Goal: Transaction & Acquisition: Purchase product/service

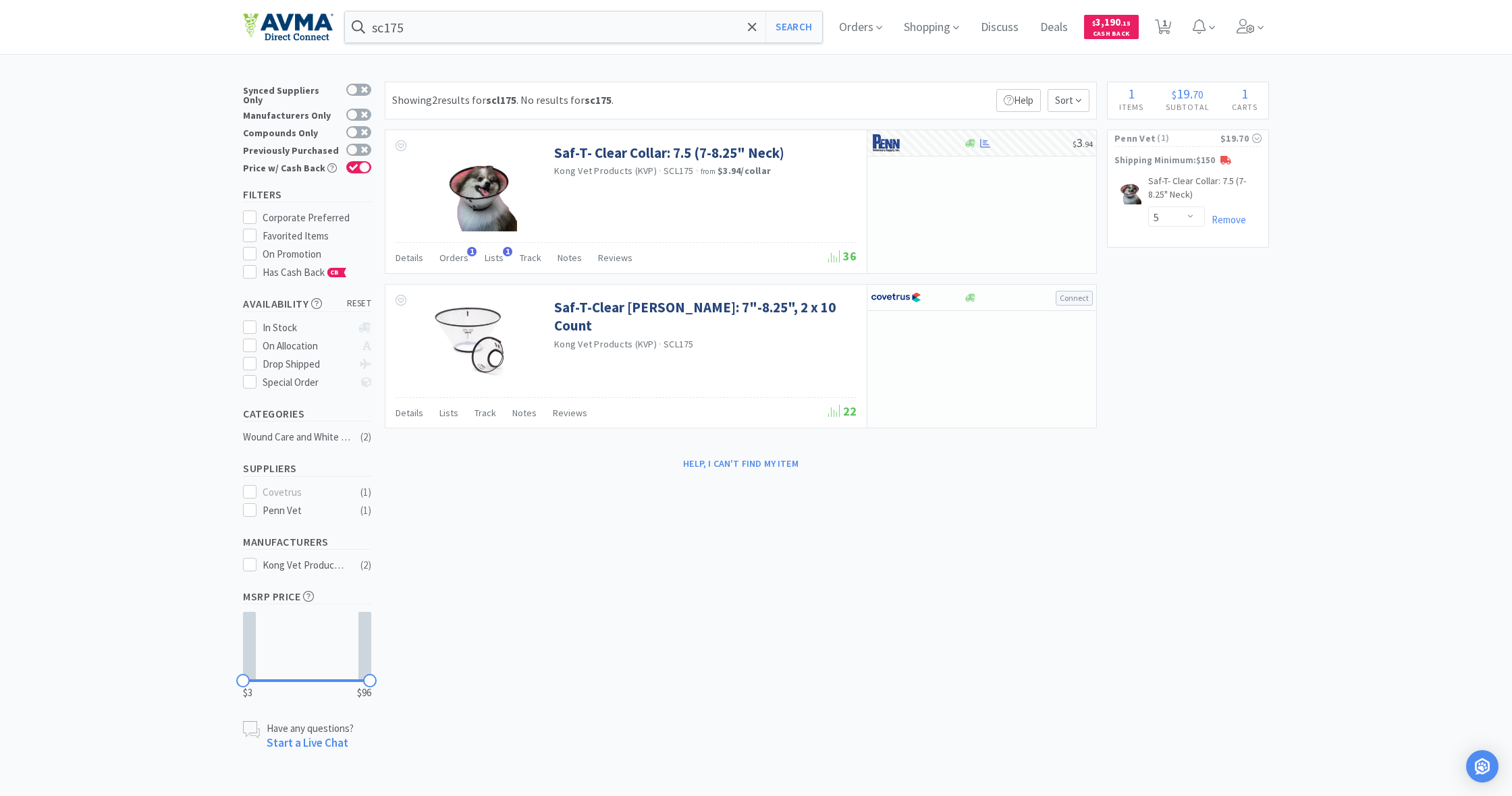
select select "5"
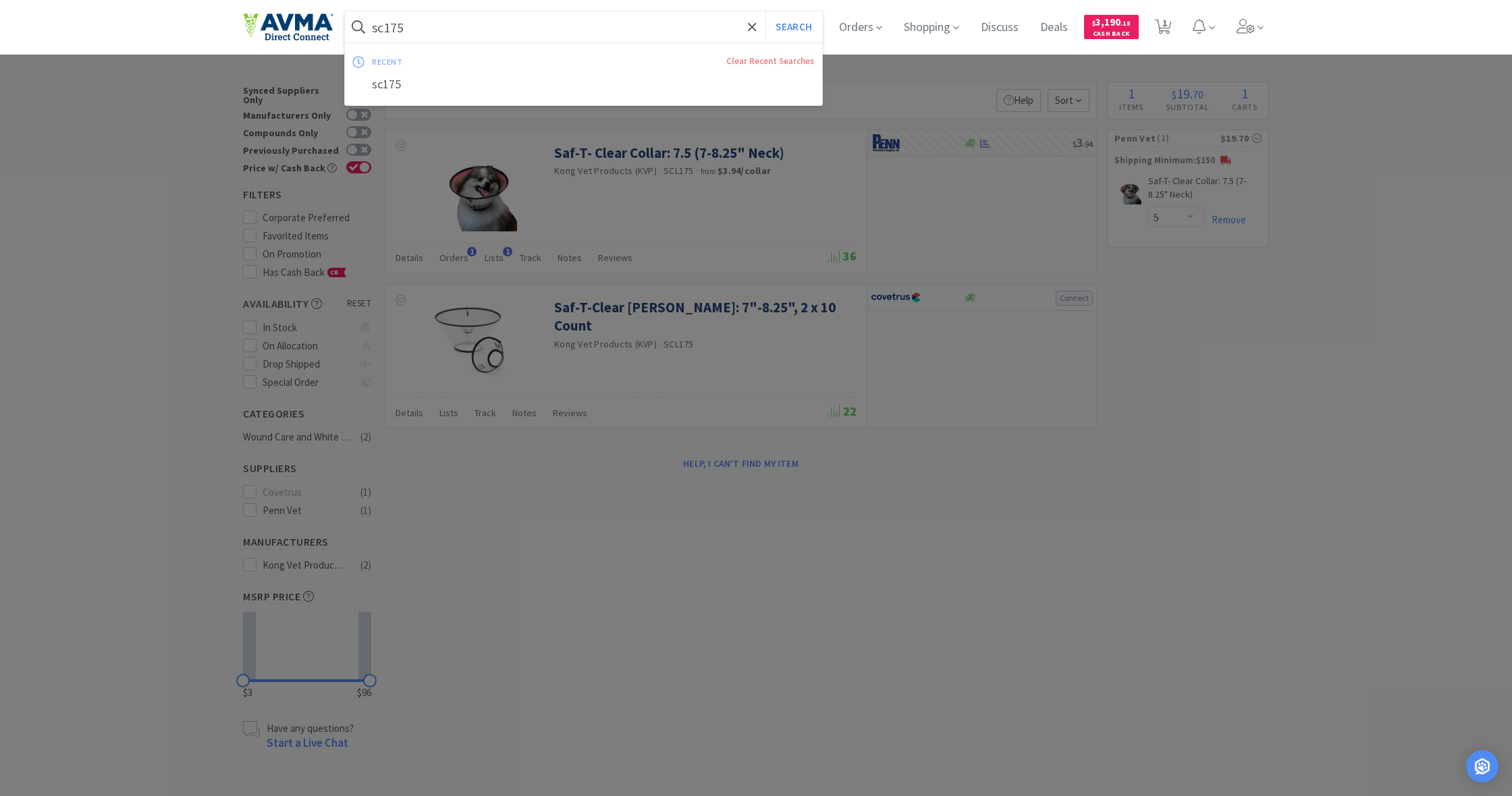
drag, startPoint x: 411, startPoint y: 27, endPoint x: 348, endPoint y: 25, distance: 63.0
click at [348, 25] on form "sc175 Search" at bounding box center [584, 27] width 477 height 31
drag, startPoint x: 348, startPoint y: 25, endPoint x: 412, endPoint y: 31, distance: 64.3
click at [412, 31] on input "sc175" at bounding box center [584, 27] width 477 height 31
click at [860, 30] on span "Orders" at bounding box center [861, 27] width 54 height 54
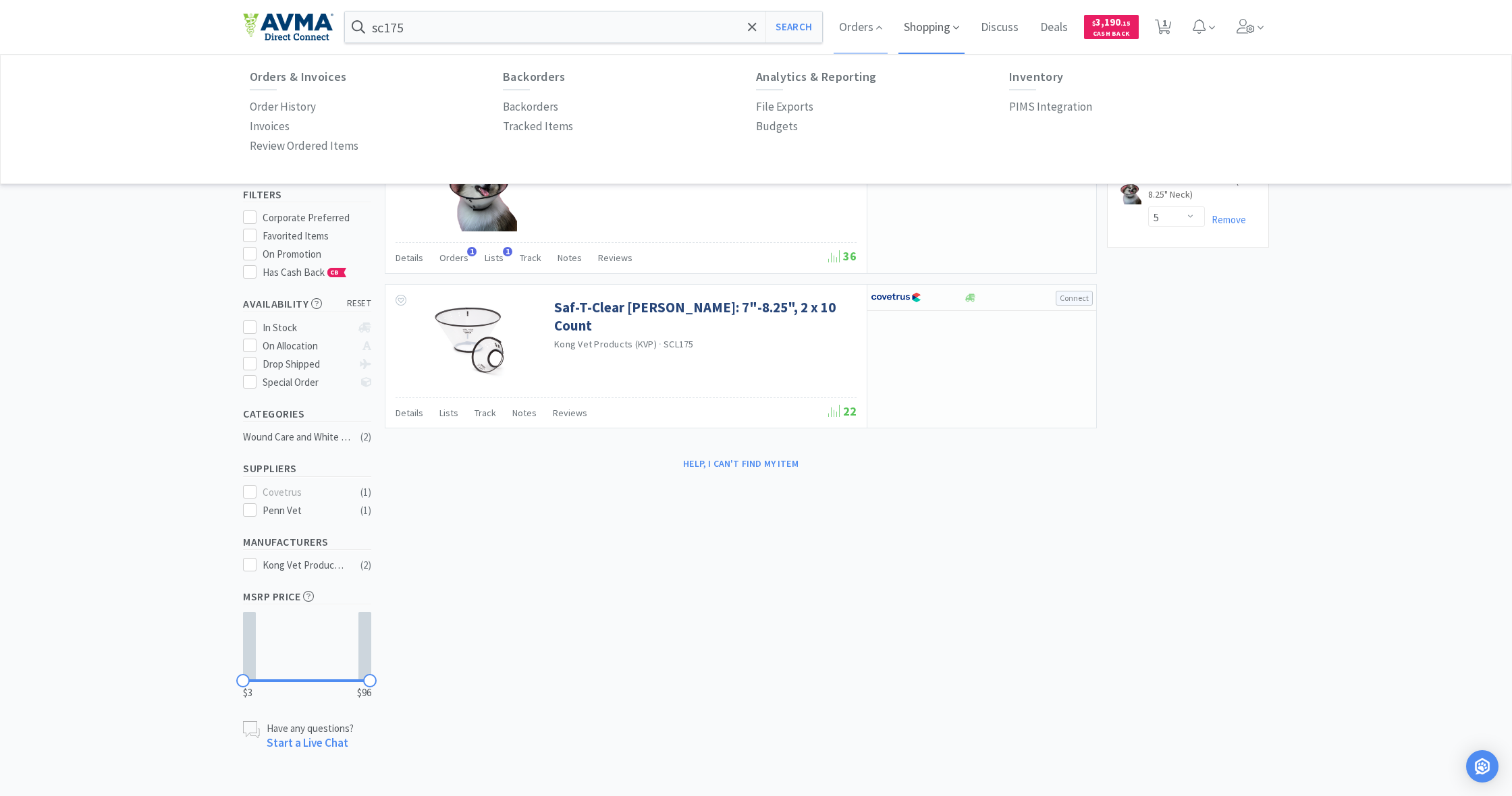
click at [927, 28] on span "Shopping" at bounding box center [932, 27] width 66 height 54
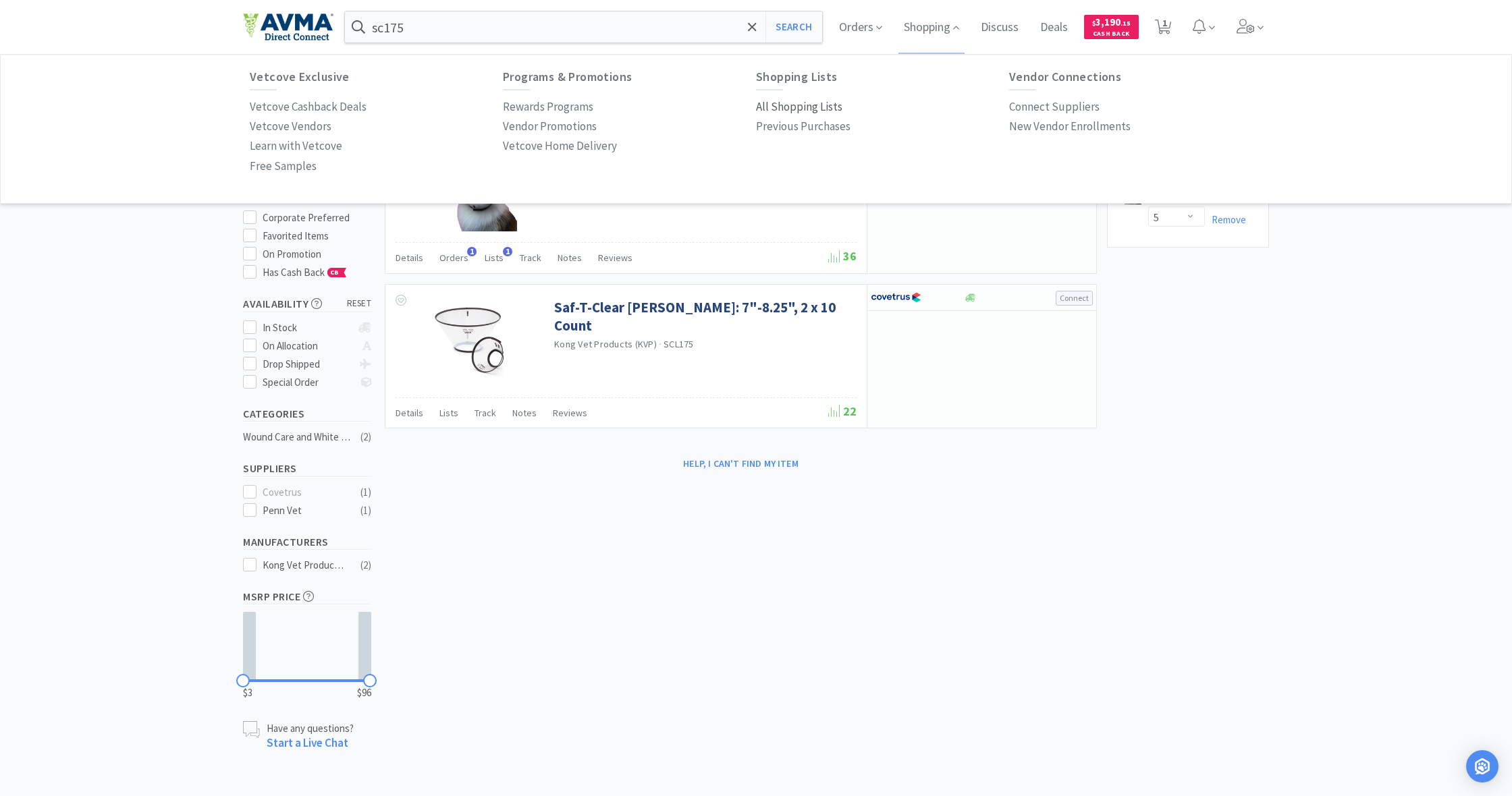
click at [790, 103] on p "All Shopping Lists" at bounding box center [799, 106] width 87 height 18
select select "5"
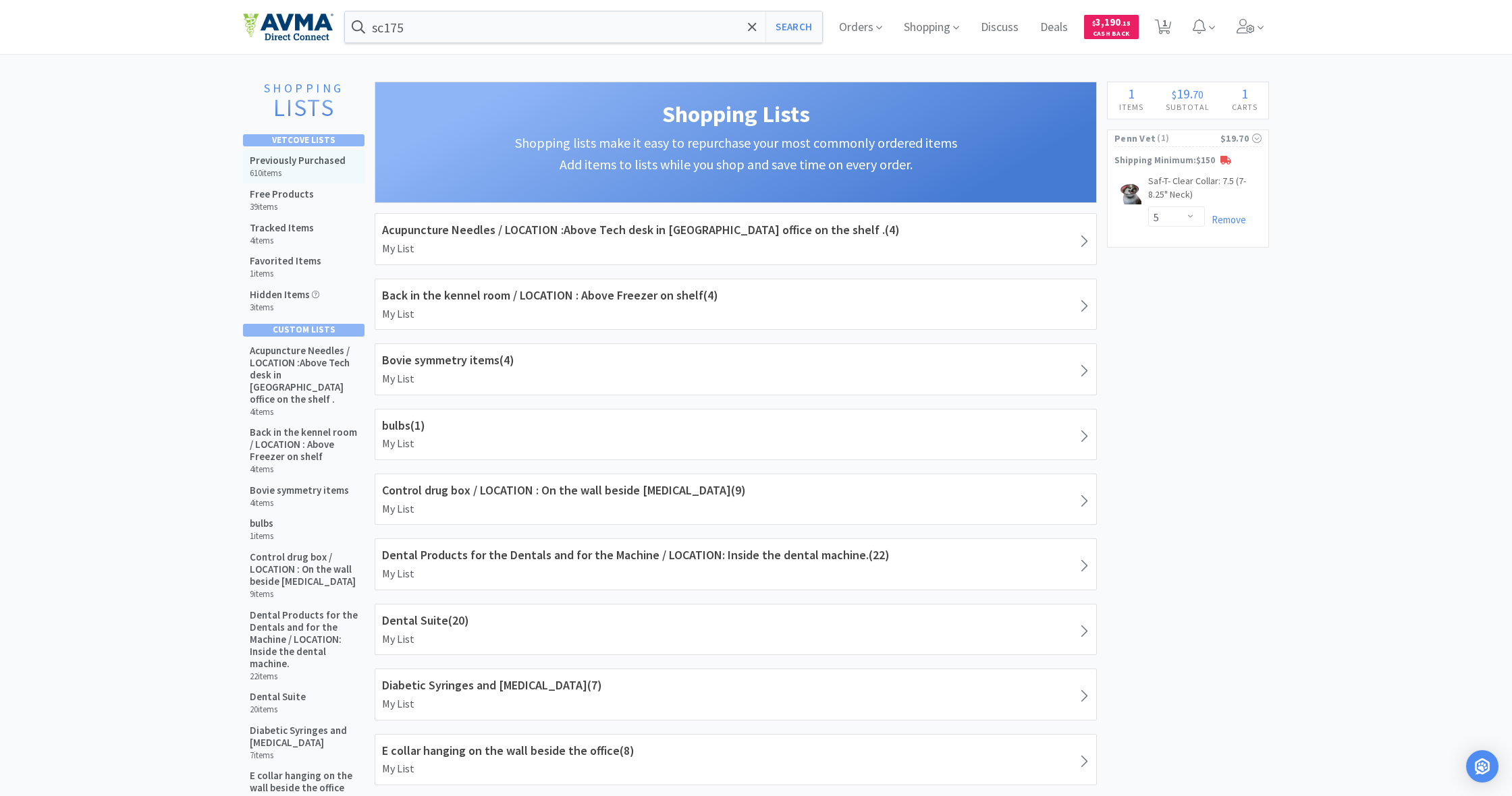
click at [272, 164] on h5 "Previously Purchased" at bounding box center [298, 160] width 96 height 12
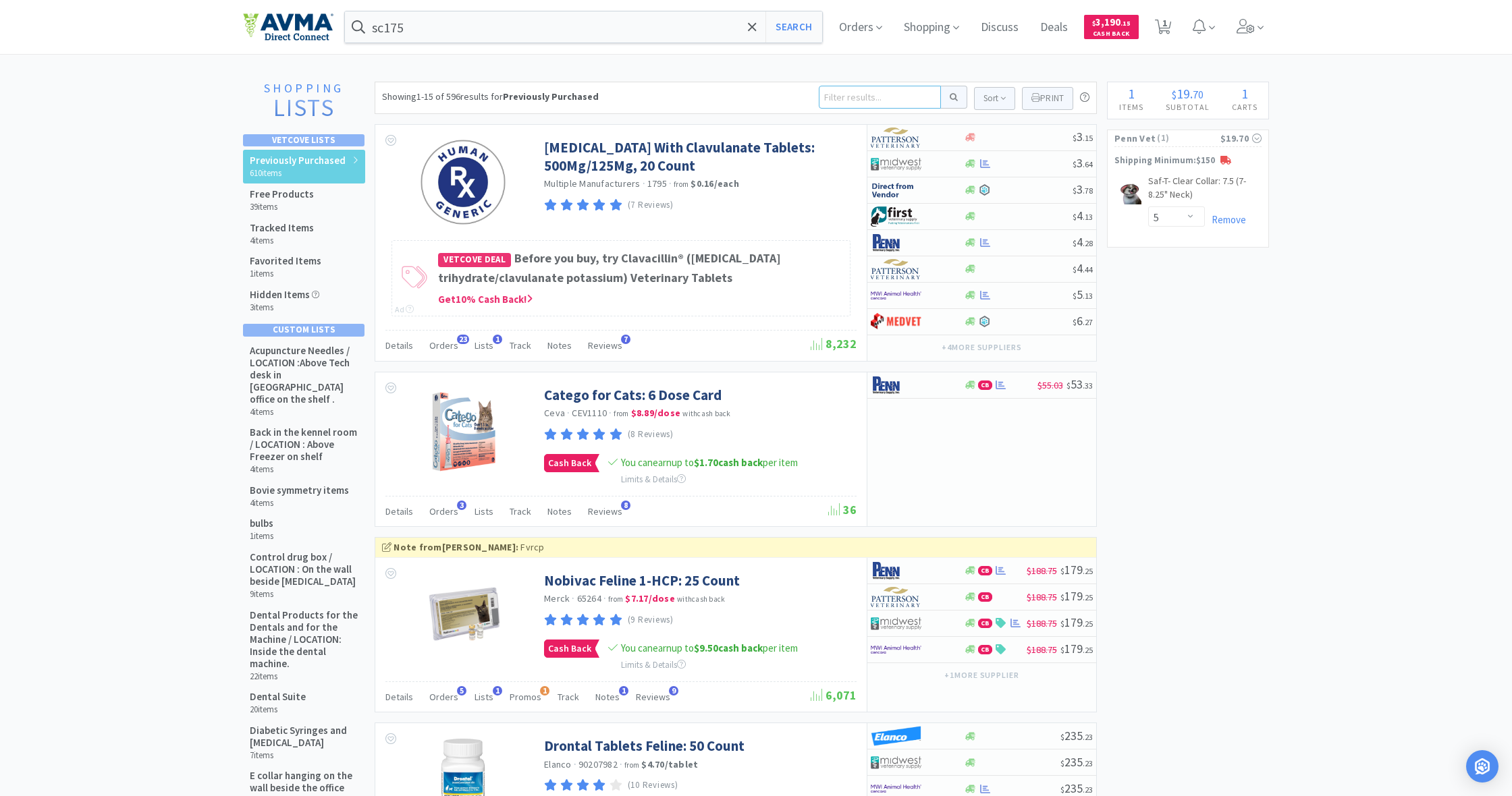
click at [832, 97] on input at bounding box center [880, 97] width 122 height 23
type input "oravet"
click at [952, 97] on button at bounding box center [954, 97] width 26 height 23
